Goal: Information Seeking & Learning: Learn about a topic

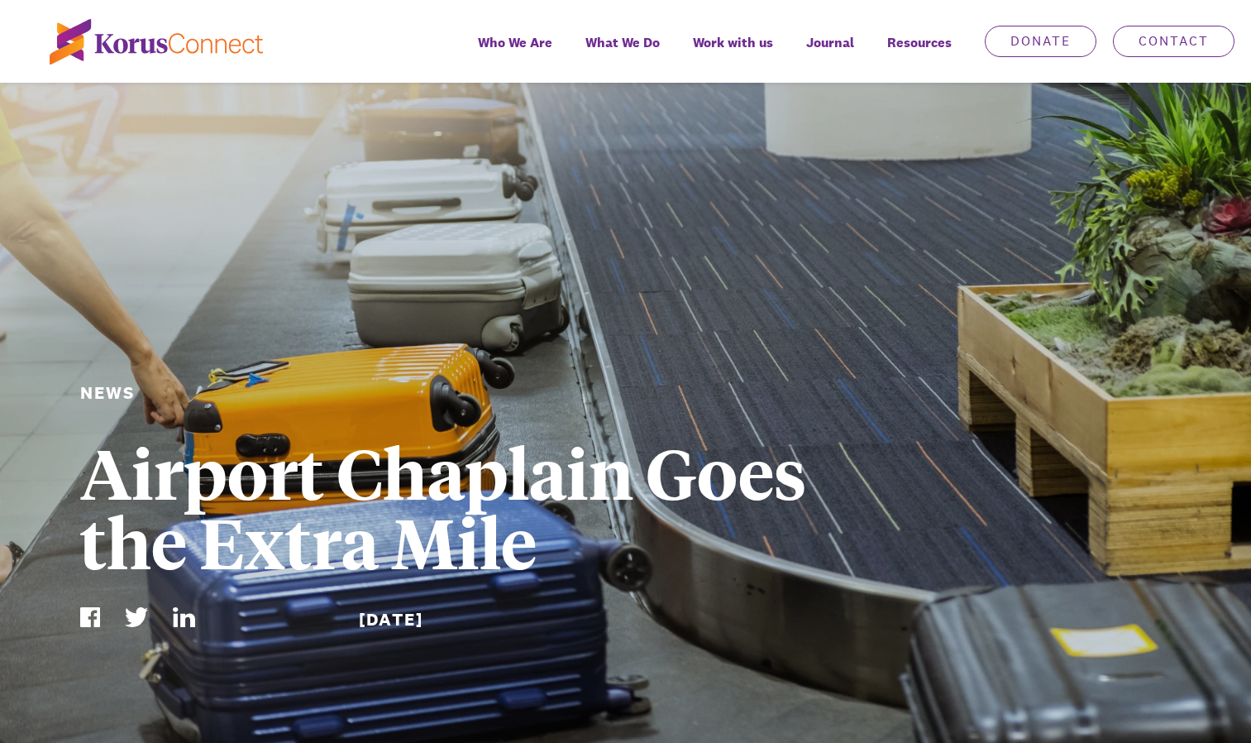
scroll to position [926, 0]
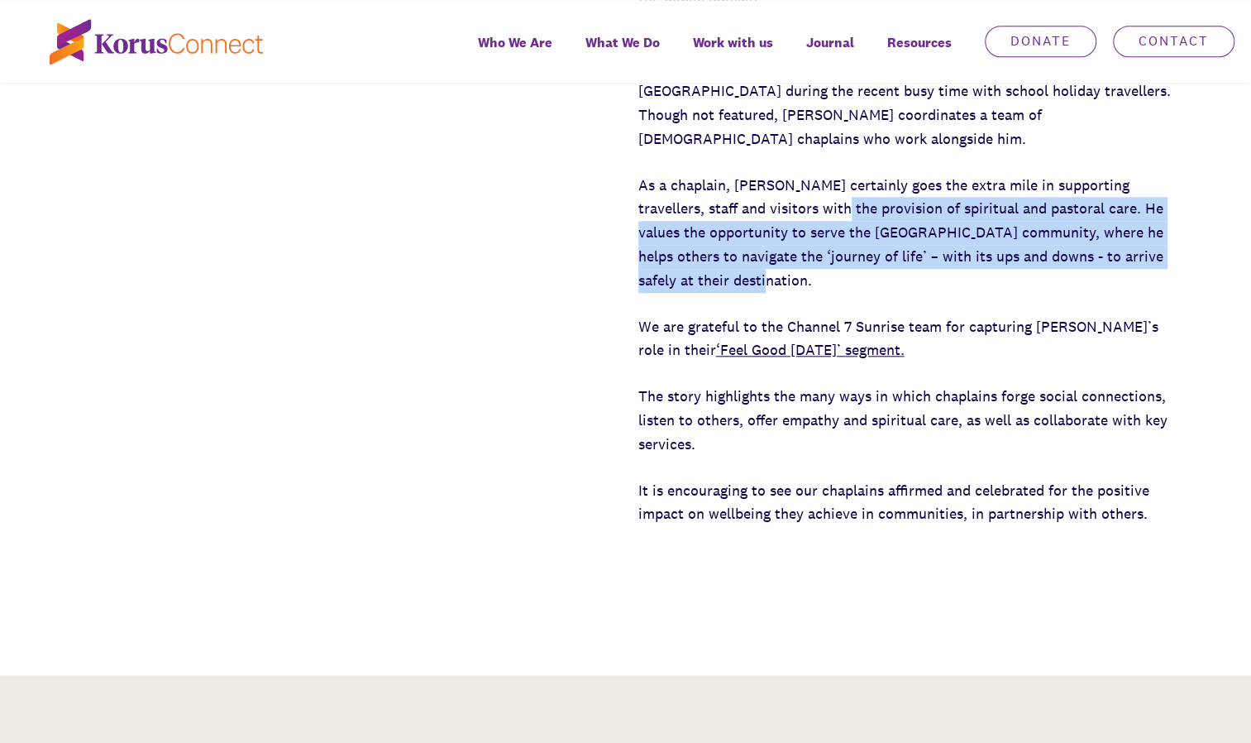
drag, startPoint x: 792, startPoint y: 200, endPoint x: 834, endPoint y: 288, distance: 97.3
click at [834, 288] on p "As a chaplain, [PERSON_NAME] certainly goes the extra mile in supporting travel…" at bounding box center [904, 233] width 533 height 119
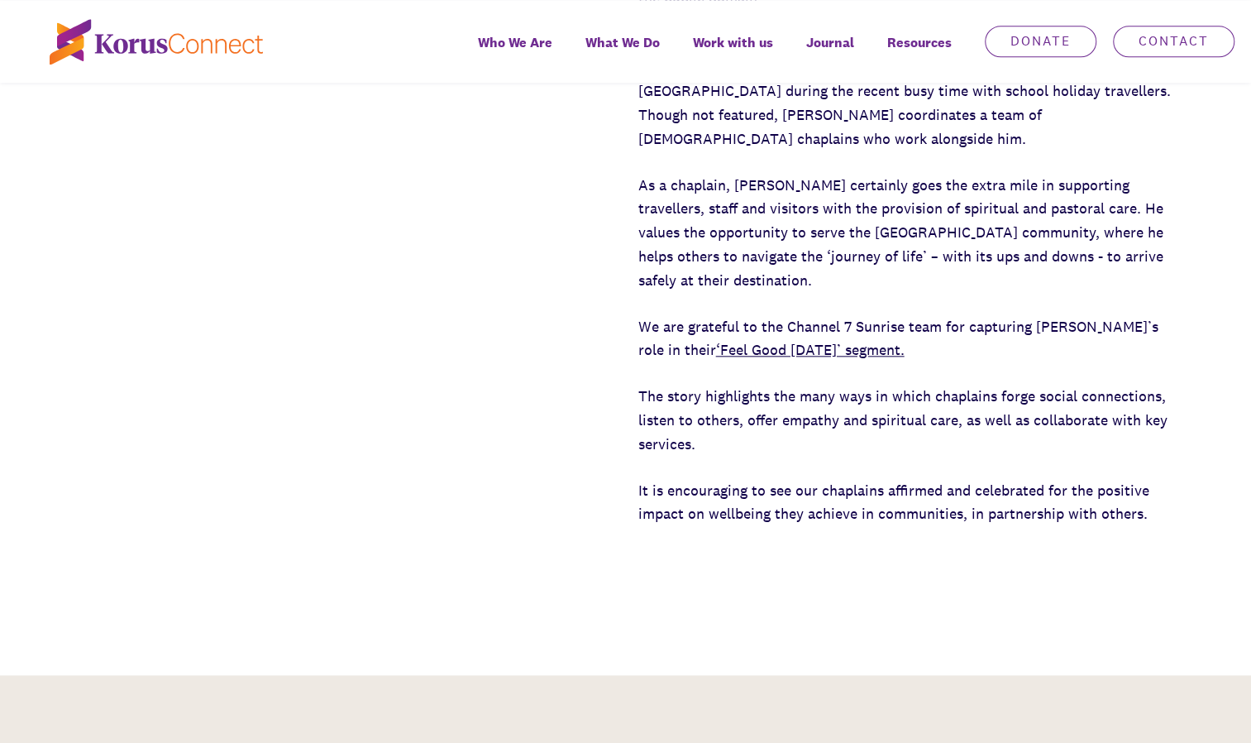
click at [773, 189] on p "As a chaplain, [PERSON_NAME] certainly goes the extra mile in supporting travel…" at bounding box center [904, 233] width 533 height 119
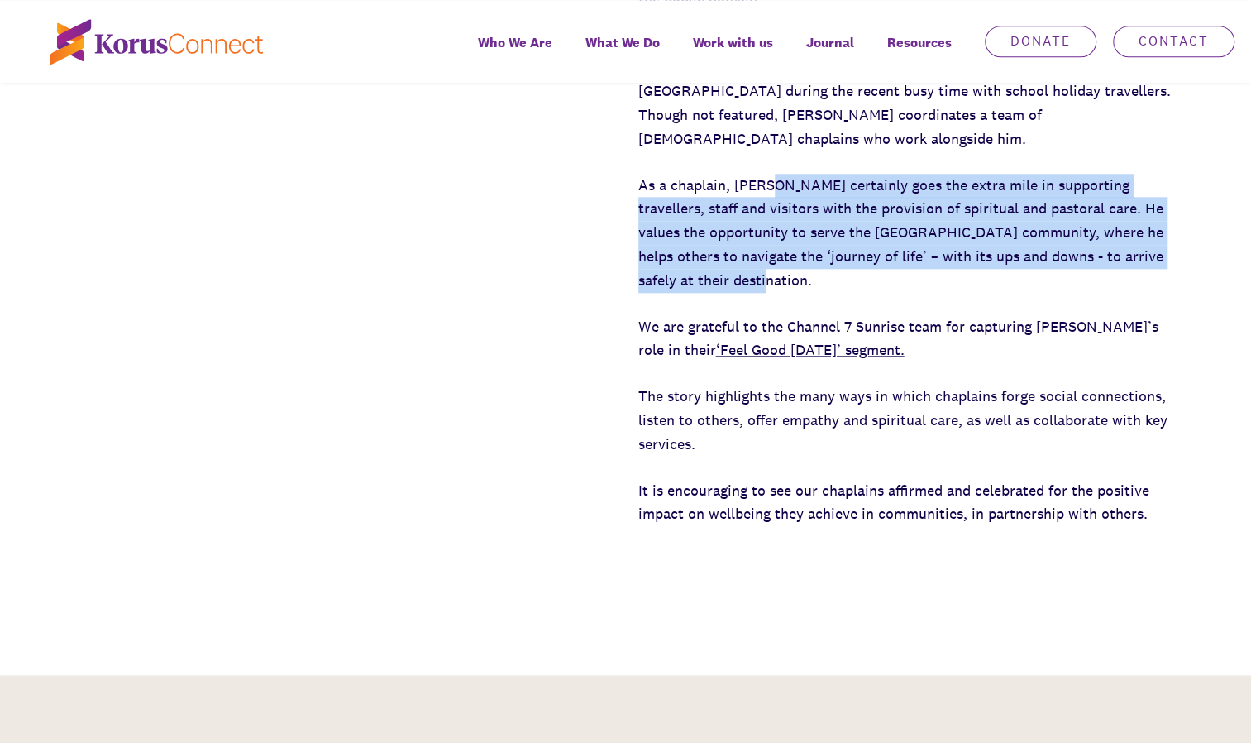
drag, startPoint x: 769, startPoint y: 189, endPoint x: 817, endPoint y: 280, distance: 102.1
click at [817, 280] on p "As a chaplain, [PERSON_NAME] certainly goes the extra mile in supporting travel…" at bounding box center [904, 233] width 533 height 119
click at [786, 232] on p "As a chaplain, [PERSON_NAME] certainly goes the extra mile in supporting travel…" at bounding box center [904, 233] width 533 height 119
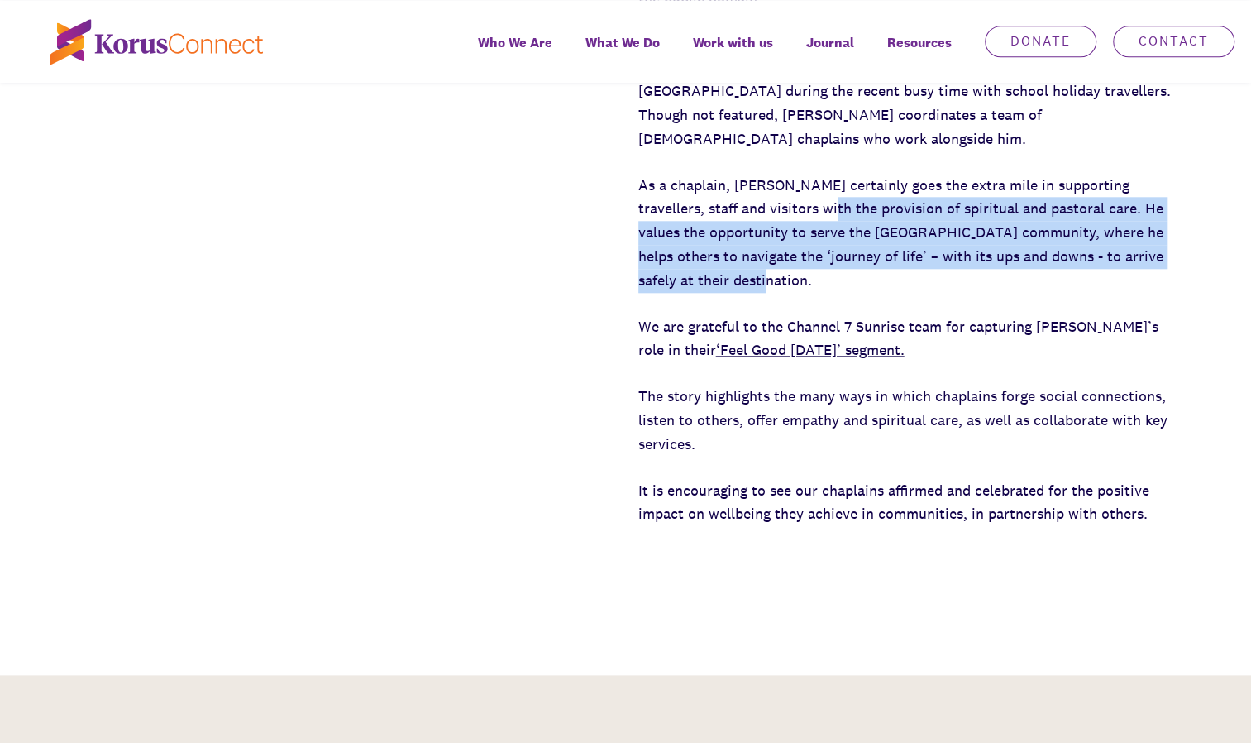
drag, startPoint x: 776, startPoint y: 221, endPoint x: 810, endPoint y: 278, distance: 66.8
click at [810, 278] on p "As a chaplain, [PERSON_NAME] certainly goes the extra mile in supporting travel…" at bounding box center [904, 233] width 533 height 119
click at [787, 221] on p "As a chaplain, [PERSON_NAME] certainly goes the extra mile in supporting travel…" at bounding box center [904, 233] width 533 height 119
